Goal: Task Accomplishment & Management: Use online tool/utility

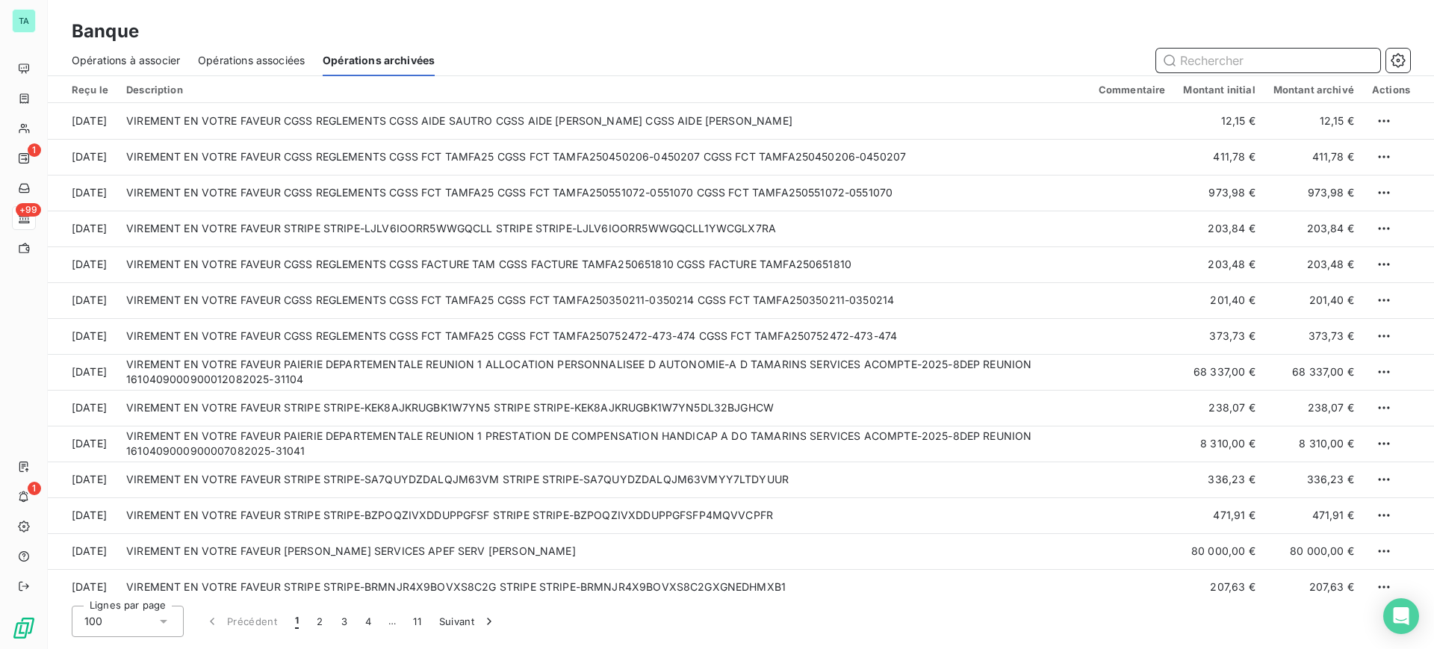
click at [130, 63] on span "Opérations à associer" at bounding box center [126, 60] width 108 height 15
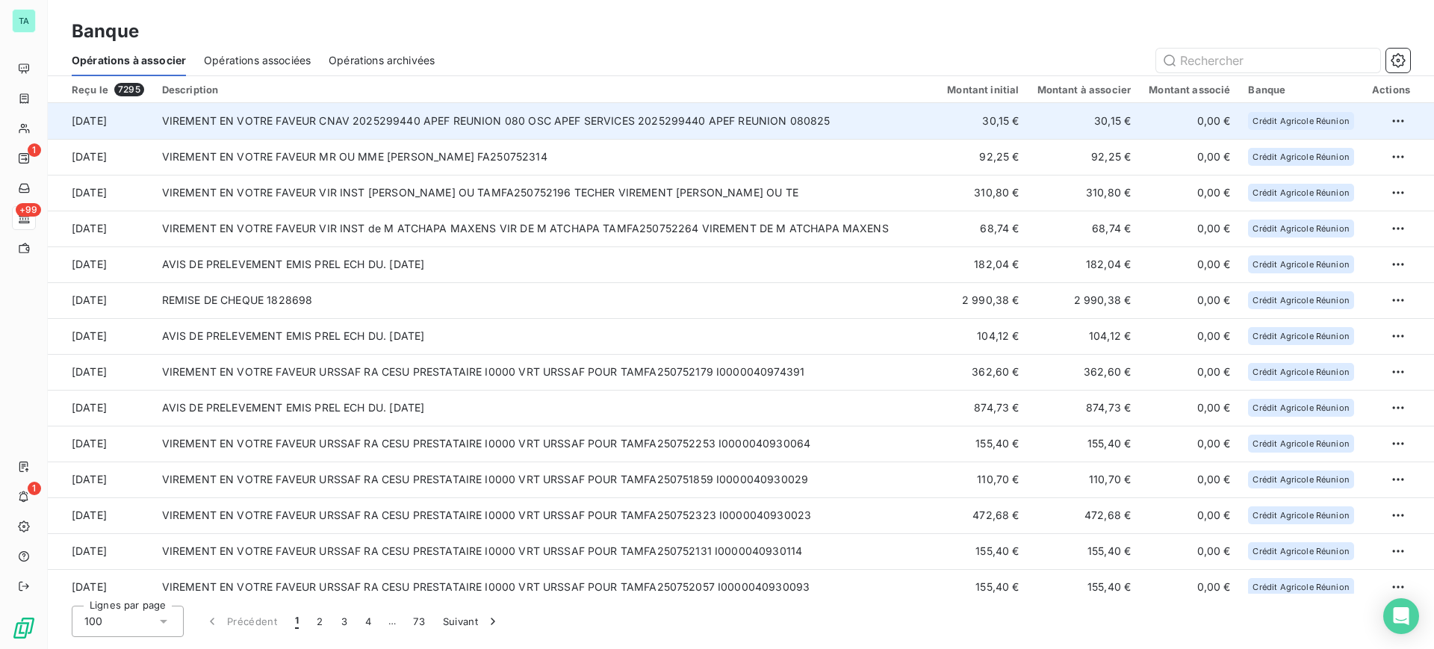
click at [510, 129] on td "VIREMENT EN VOTRE FAVEUR CNAV 2025299440 APEF REUNION 080 OSC APEF SERVICES 202…" at bounding box center [546, 121] width 786 height 36
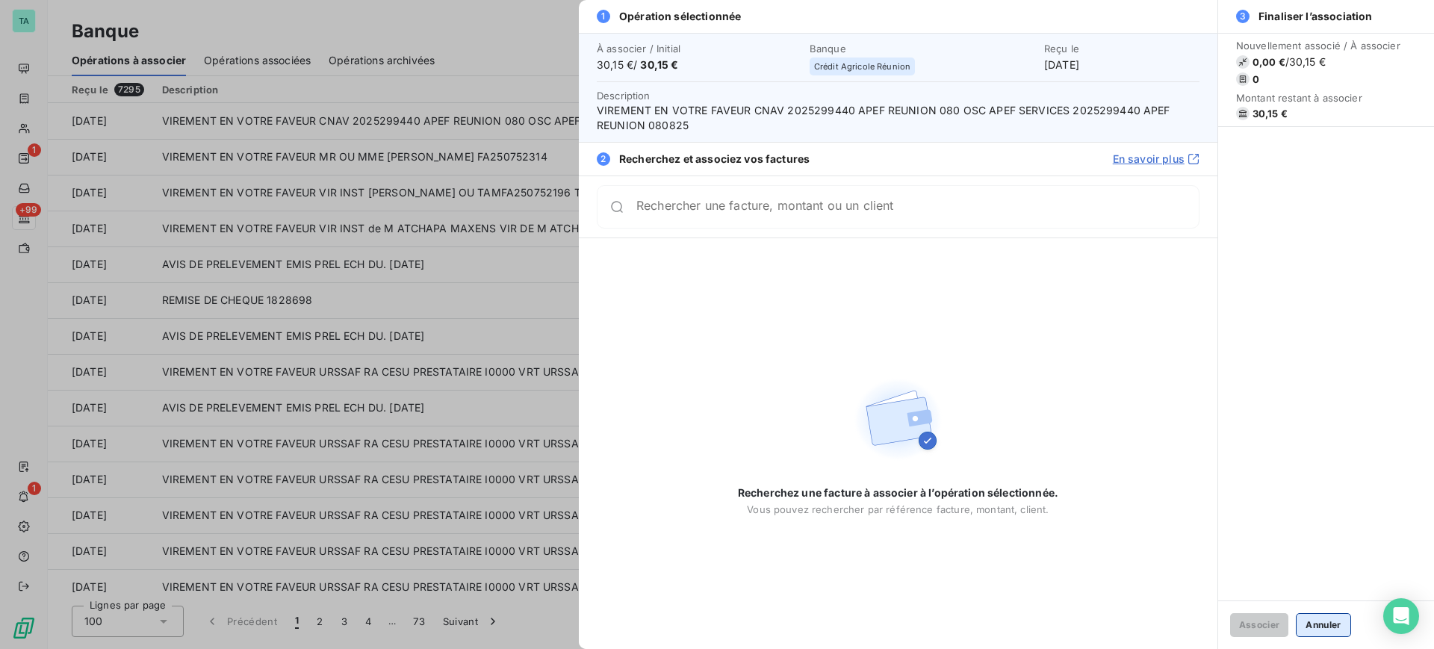
click at [1317, 626] on button "Annuler" at bounding box center [1323, 625] width 55 height 24
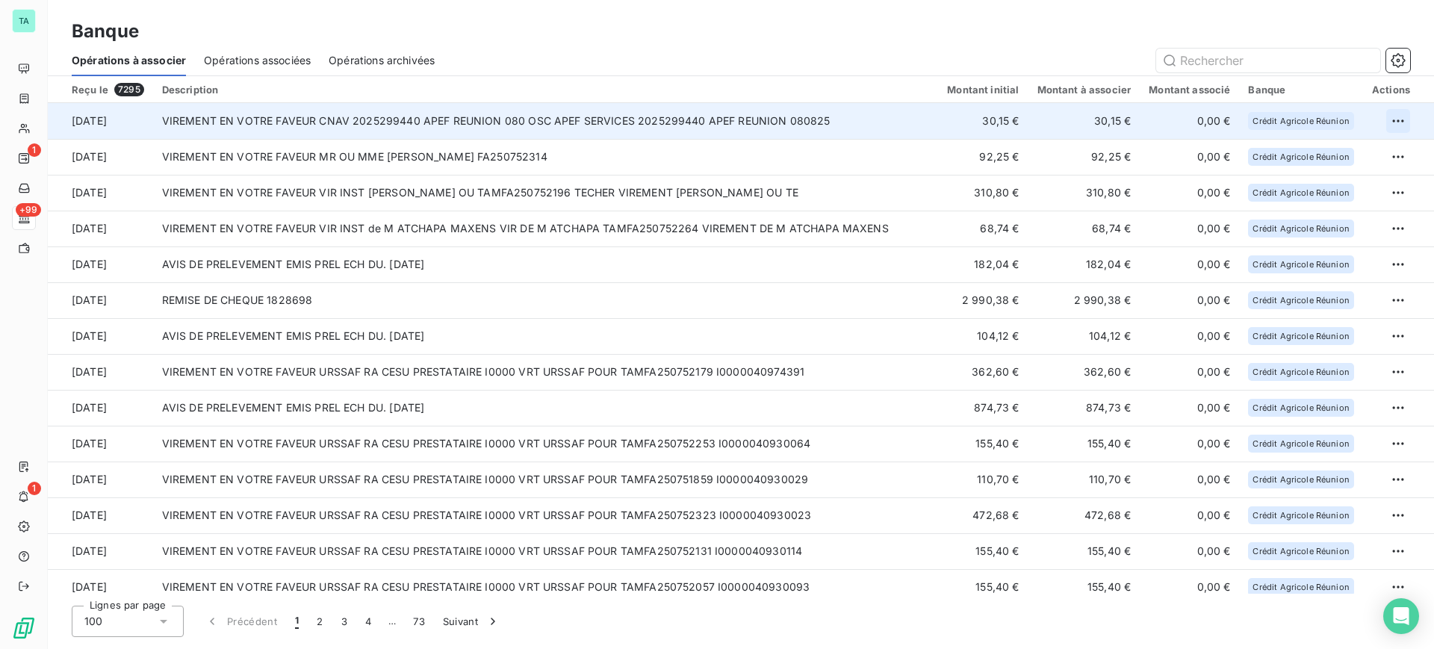
click at [1385, 123] on html "TA 1 +99 1 Banque Opérations à associer Opérations associées Opérations archivé…" at bounding box center [717, 324] width 1434 height 649
click at [1354, 155] on div "Archiver l’opération" at bounding box center [1340, 154] width 115 height 24
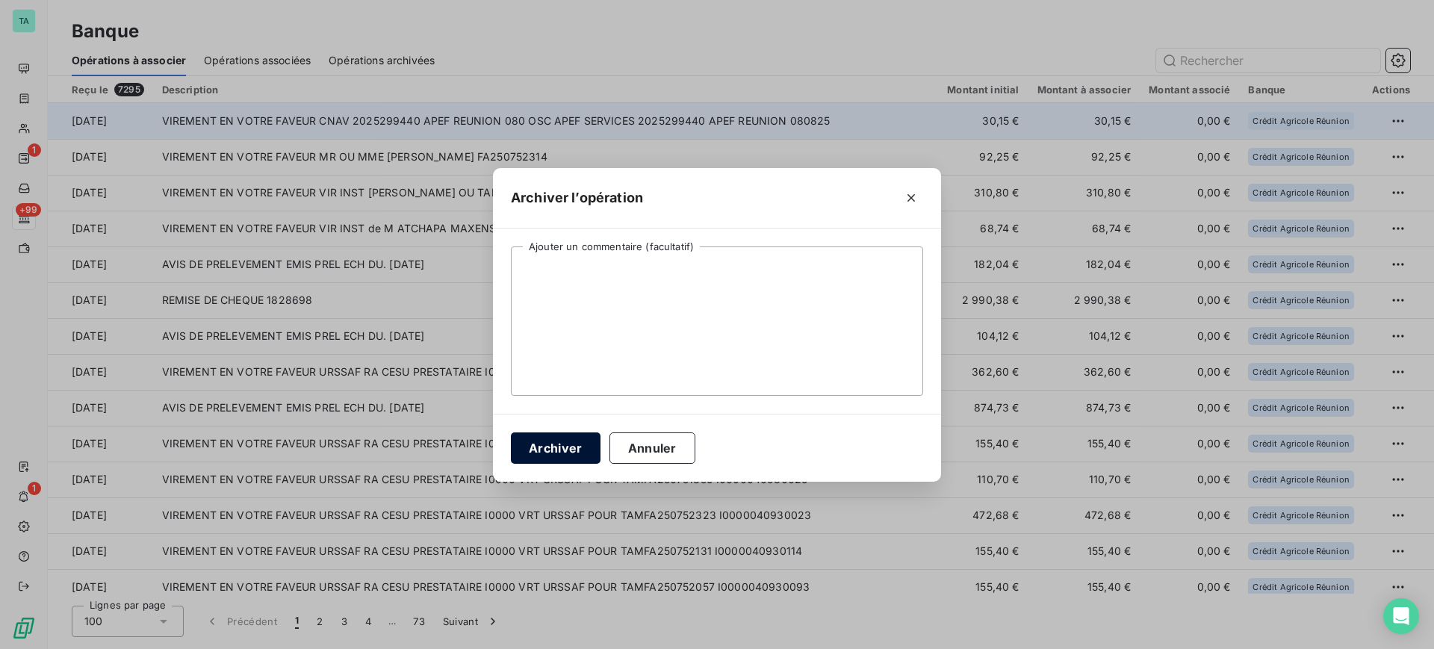
click at [539, 452] on button "Archiver" at bounding box center [556, 448] width 90 height 31
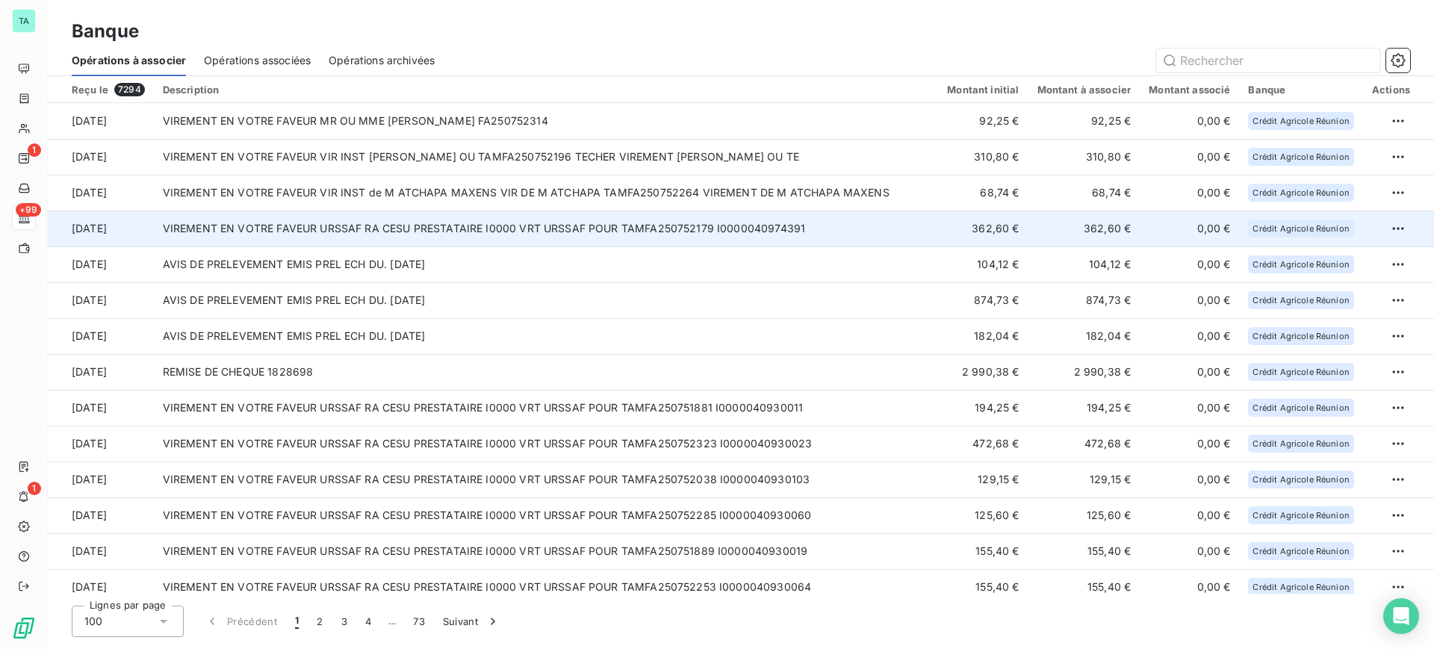
click at [449, 226] on td "VIREMENT EN VOTRE FAVEUR URSSAF RA CESU PRESTATAIRE I0000 VRT URSSAF POUR TAMFA…" at bounding box center [546, 229] width 785 height 36
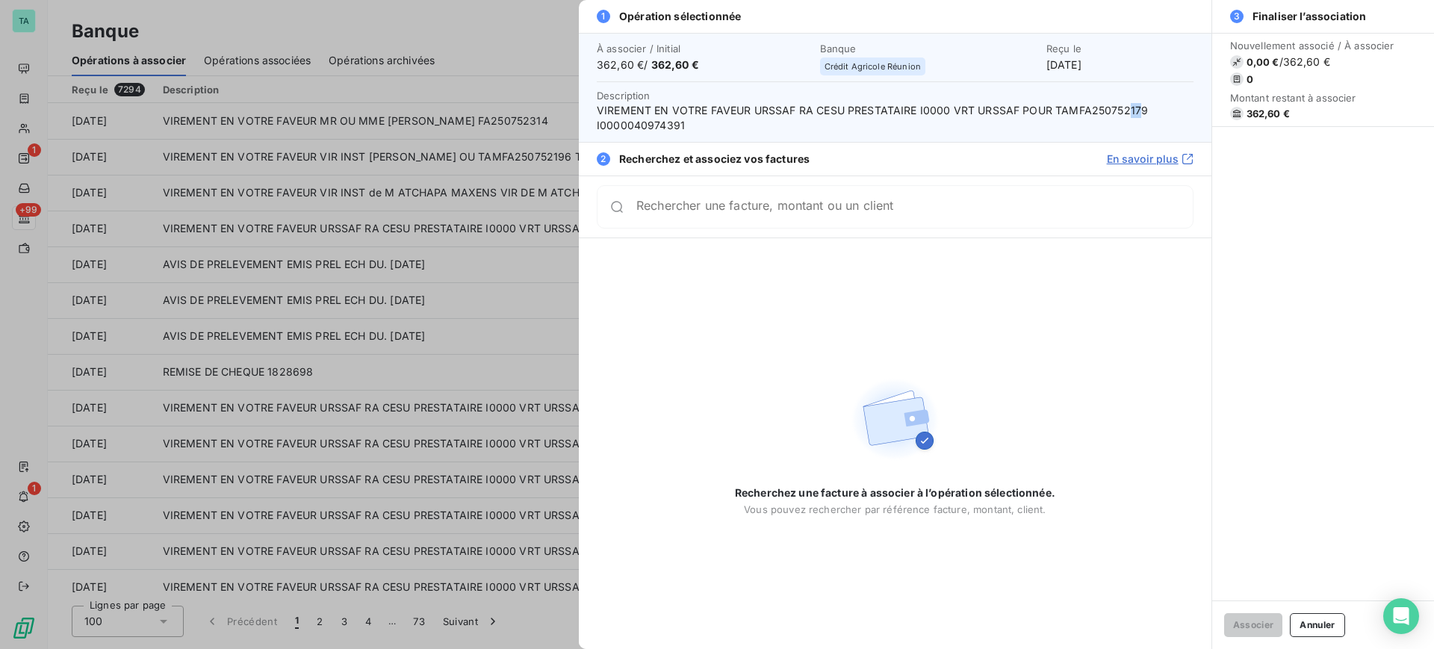
drag, startPoint x: 1140, startPoint y: 109, endPoint x: 1129, endPoint y: 109, distance: 11.2
click at [1129, 109] on span "VIREMENT EN VOTRE FAVEUR URSSAF RA CESU PRESTATAIRE I0000 VRT URSSAF POUR TAMFA…" at bounding box center [895, 118] width 597 height 30
drag, startPoint x: 1142, startPoint y: 112, endPoint x: 1054, endPoint y: 113, distance: 88.1
click at [1054, 113] on span "VIREMENT EN VOTRE FAVEUR URSSAF RA CESU PRESTATAIRE I0000 VRT URSSAF POUR TAMFA…" at bounding box center [895, 118] width 597 height 30
copy span "TAMFA250752179"
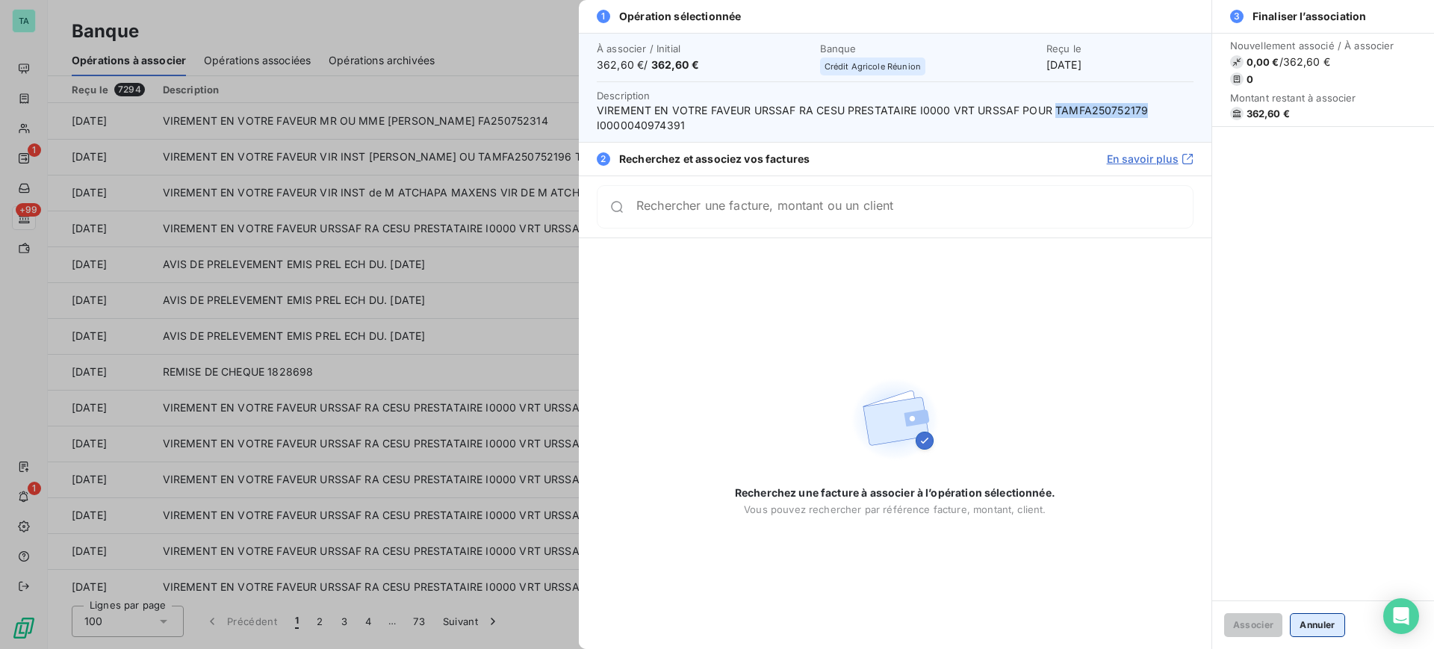
click at [1330, 627] on button "Annuler" at bounding box center [1317, 625] width 55 height 24
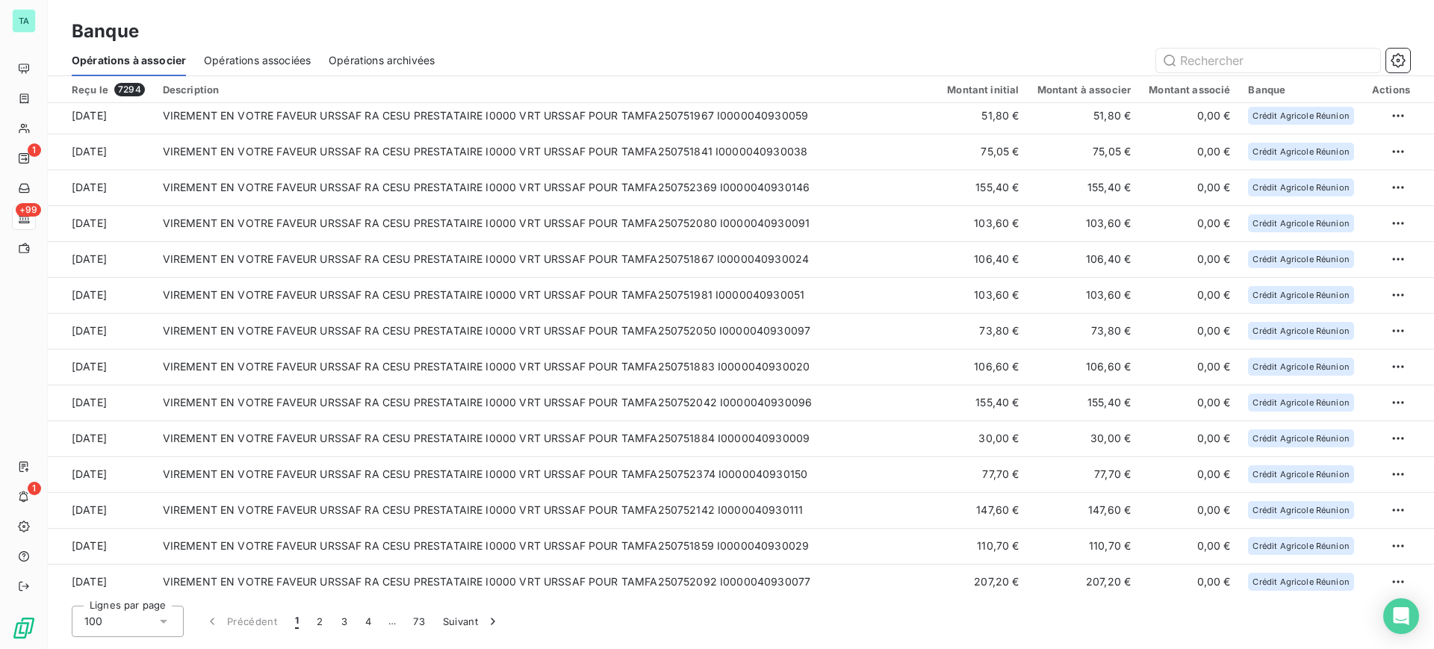
scroll to position [3095, 0]
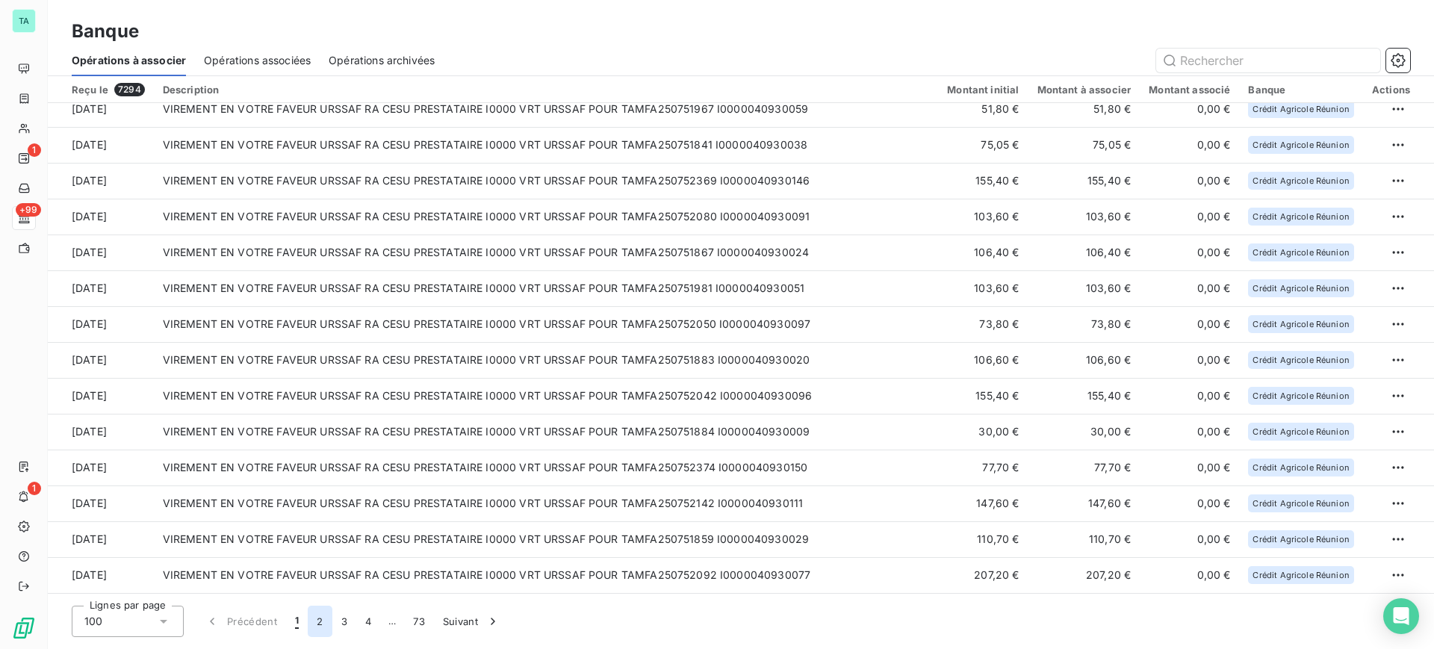
click at [316, 620] on button "2" at bounding box center [320, 621] width 24 height 31
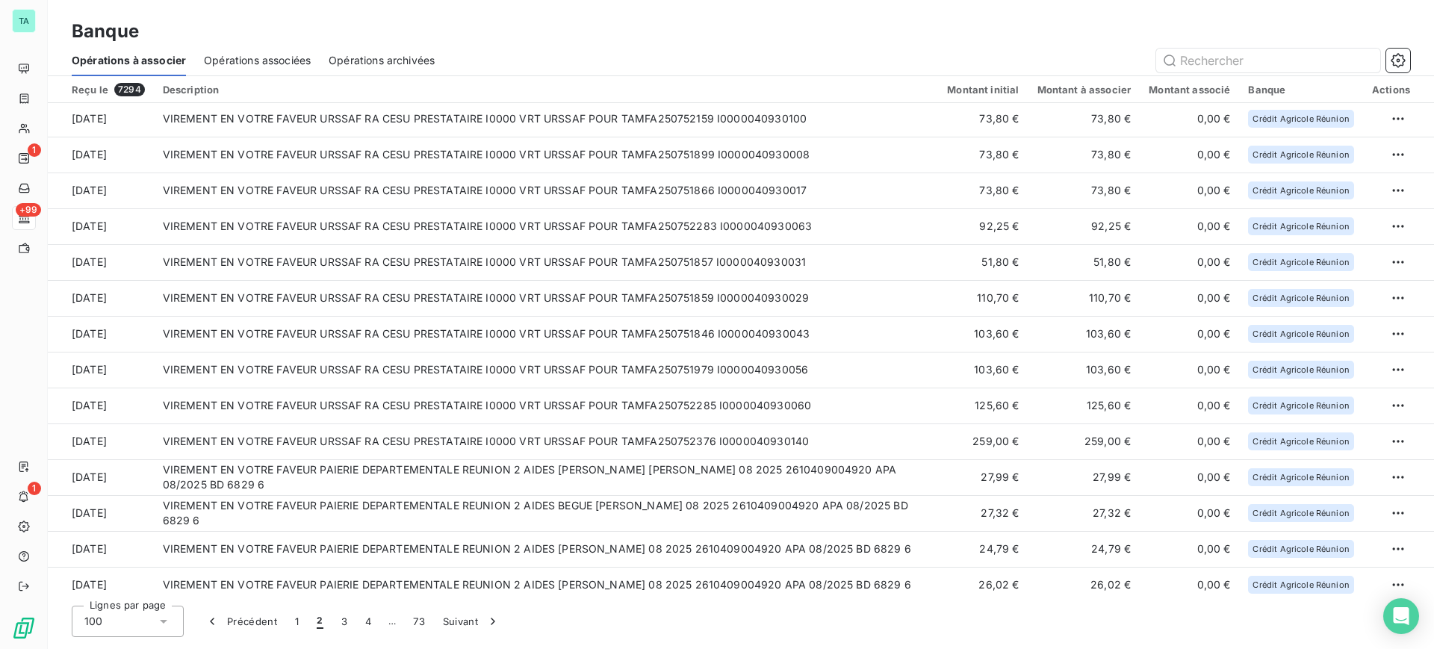
scroll to position [2801, 0]
click at [296, 620] on button "1" at bounding box center [297, 621] width 22 height 31
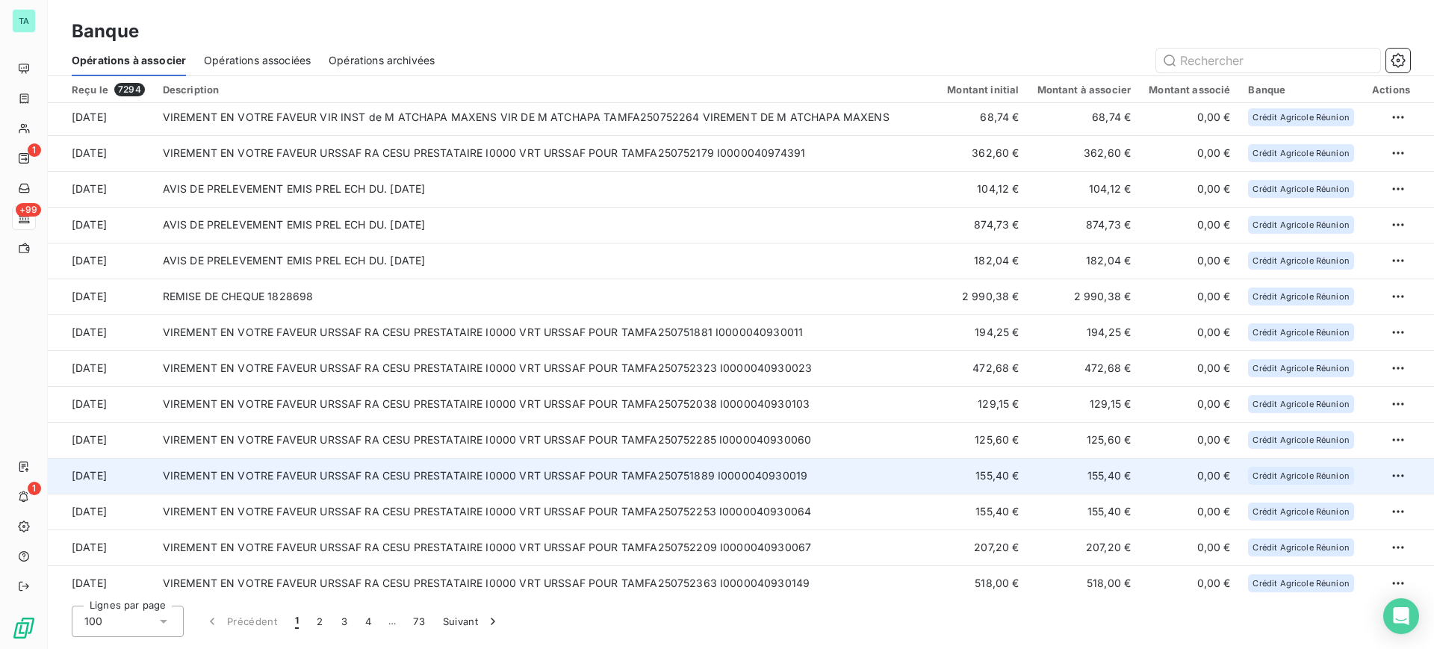
scroll to position [0, 0]
